Goal: Transaction & Acquisition: Purchase product/service

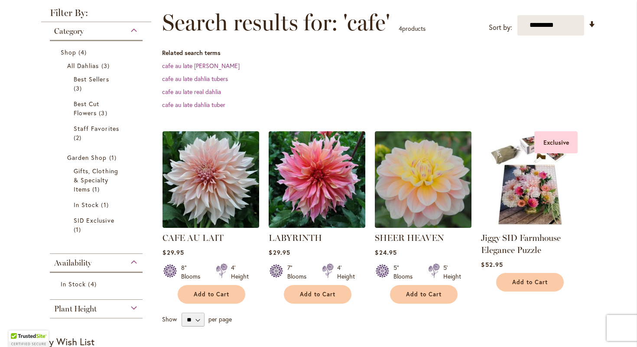
scroll to position [148, 0]
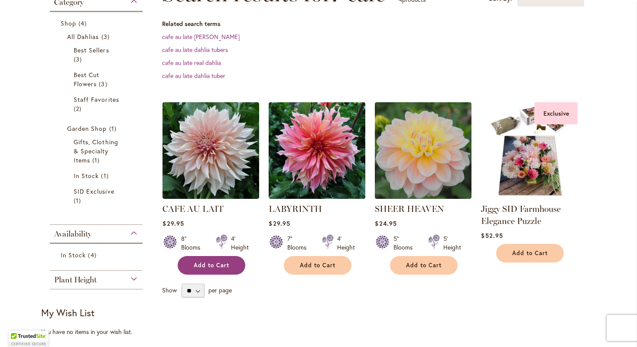
click at [216, 265] on span "Add to Cart" at bounding box center [212, 265] width 36 height 7
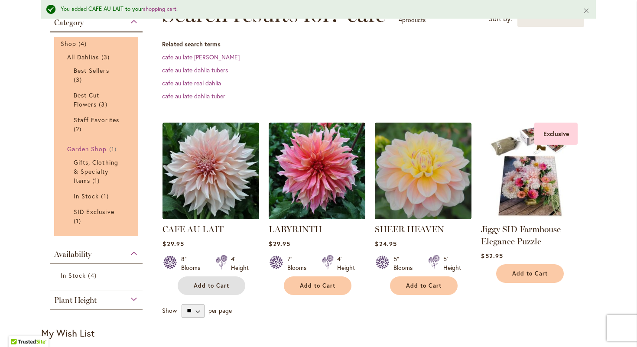
scroll to position [0, 0]
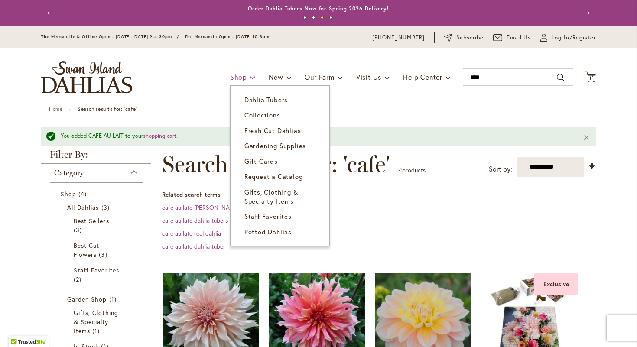
click at [244, 79] on link "Shop" at bounding box center [243, 77] width 26 height 16
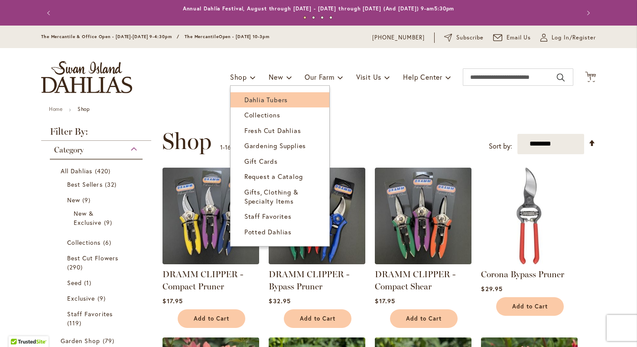
click at [246, 96] on span "Dahlia Tubers" at bounding box center [265, 99] width 43 height 9
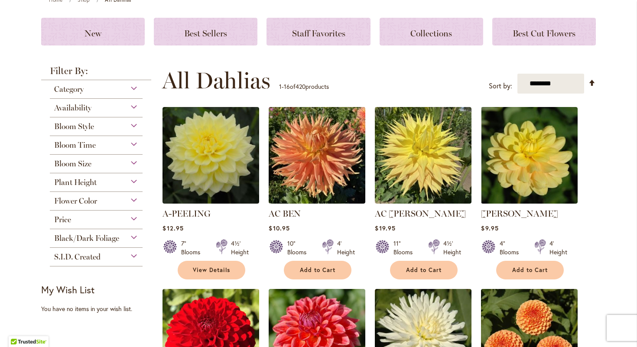
scroll to position [111, 0]
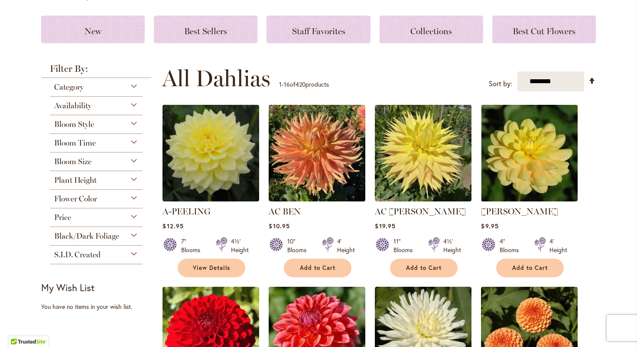
click at [104, 164] on div "Bloom Size" at bounding box center [96, 159] width 93 height 14
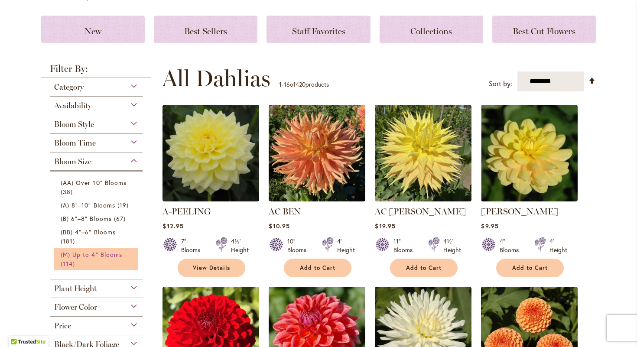
click at [65, 250] on span "(M) Up to 4" Blooms" at bounding box center [91, 254] width 61 height 8
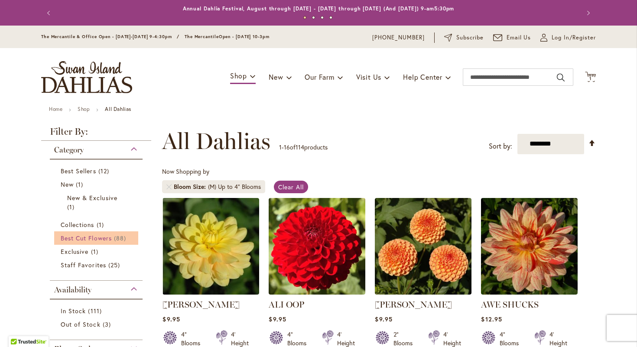
click at [91, 241] on span "Best Cut Flowers" at bounding box center [86, 238] width 51 height 8
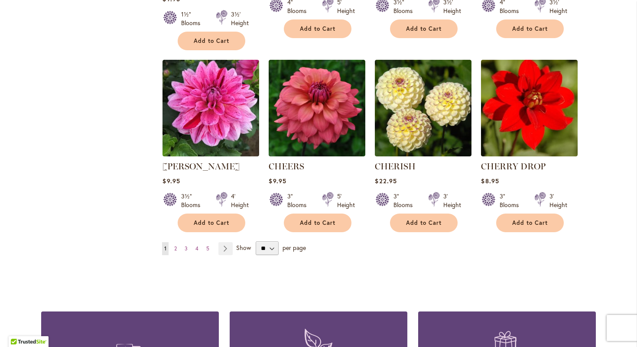
scroll to position [715, 0]
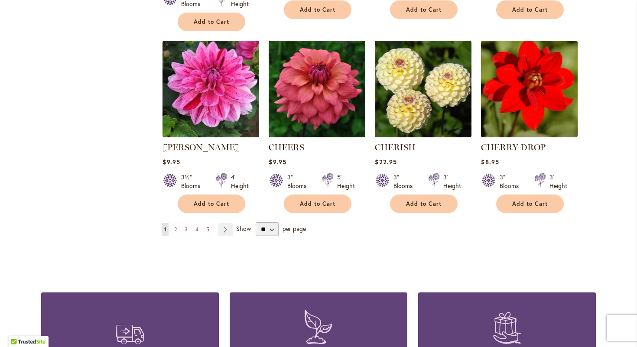
click at [178, 223] on link "Page 2" at bounding box center [175, 229] width 7 height 13
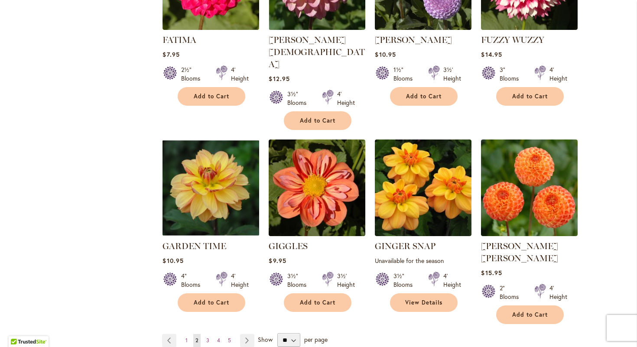
scroll to position [643, 0]
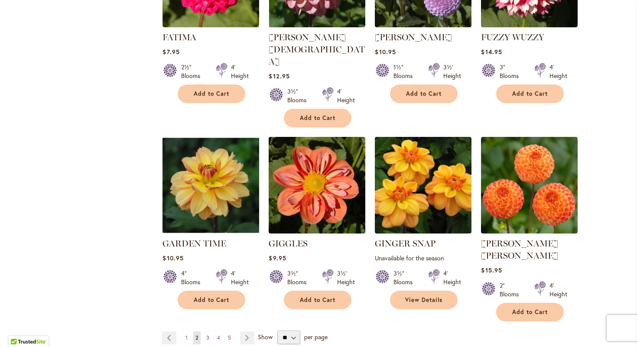
click at [210, 331] on link "Page 3" at bounding box center [207, 337] width 7 height 13
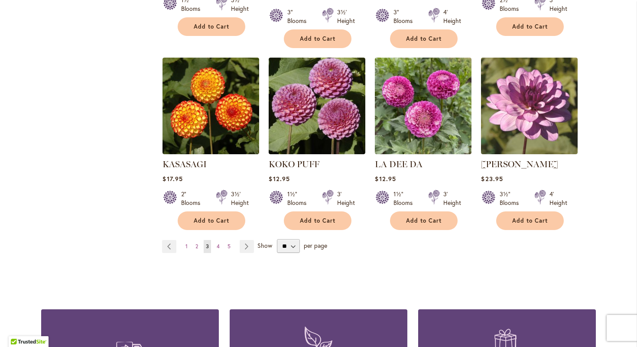
scroll to position [715, 0]
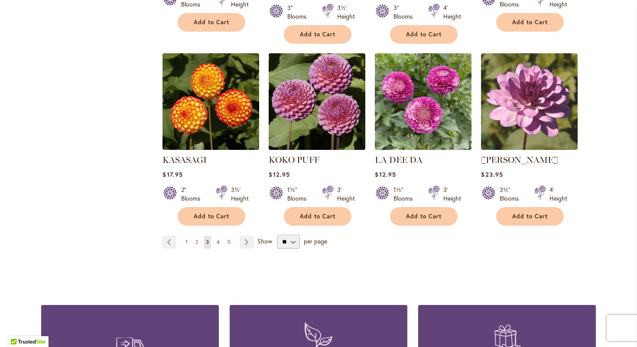
click at [217, 239] on span "4" at bounding box center [218, 242] width 3 height 6
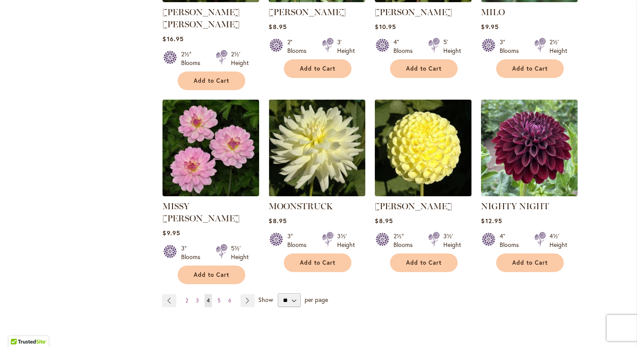
scroll to position [688, 0]
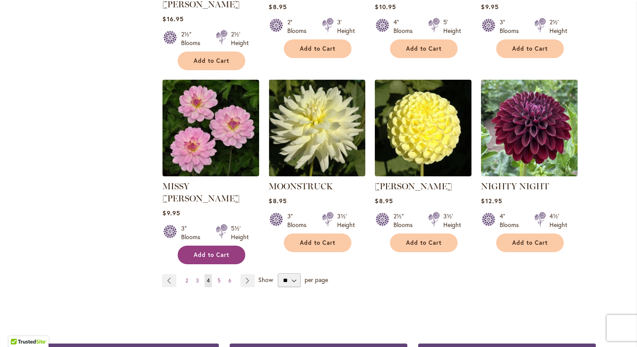
click at [187, 246] on button "Add to Cart" at bounding box center [212, 255] width 68 height 19
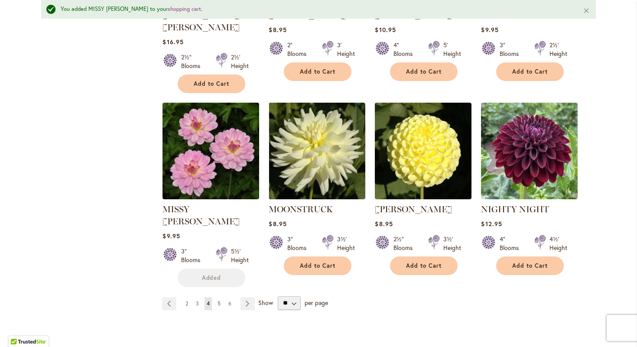
scroll to position [711, 0]
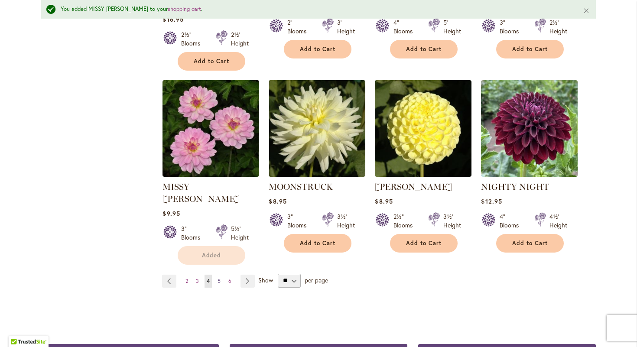
click at [222, 275] on link "Page 5" at bounding box center [218, 281] width 7 height 13
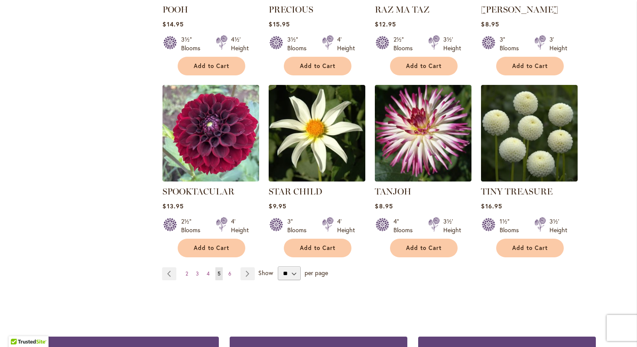
scroll to position [671, 0]
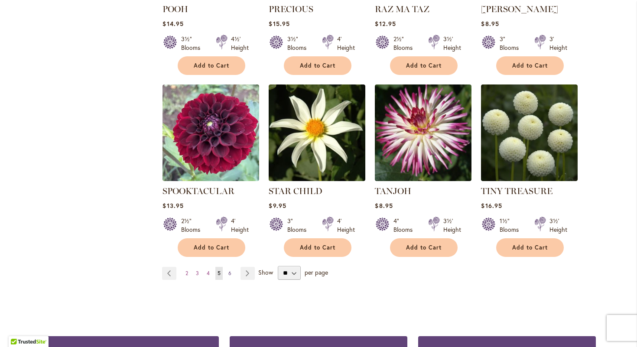
click at [226, 267] on link "Page 6" at bounding box center [229, 273] width 7 height 13
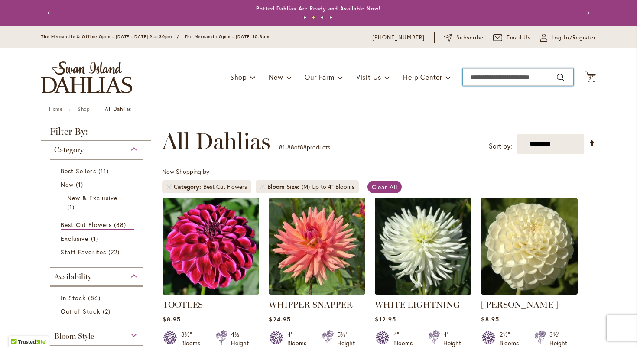
click at [507, 74] on input "Search" at bounding box center [518, 76] width 110 height 17
type input "******"
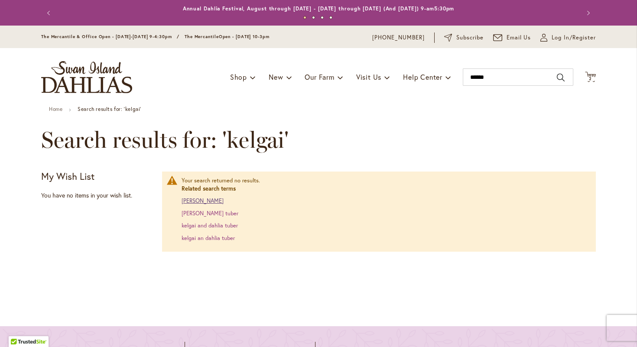
click at [194, 201] on link "kelgai ann dahlia" at bounding box center [202, 200] width 42 height 7
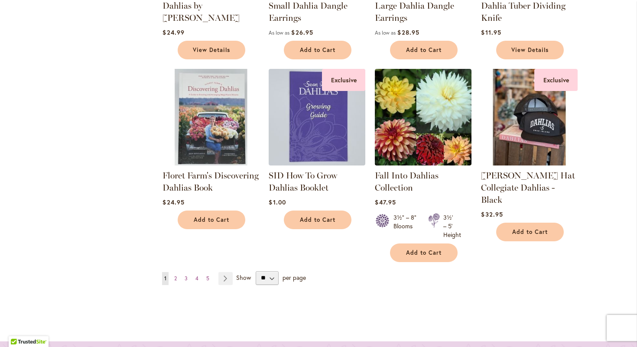
scroll to position [816, 0]
